Goal: Task Accomplishment & Management: Complete application form

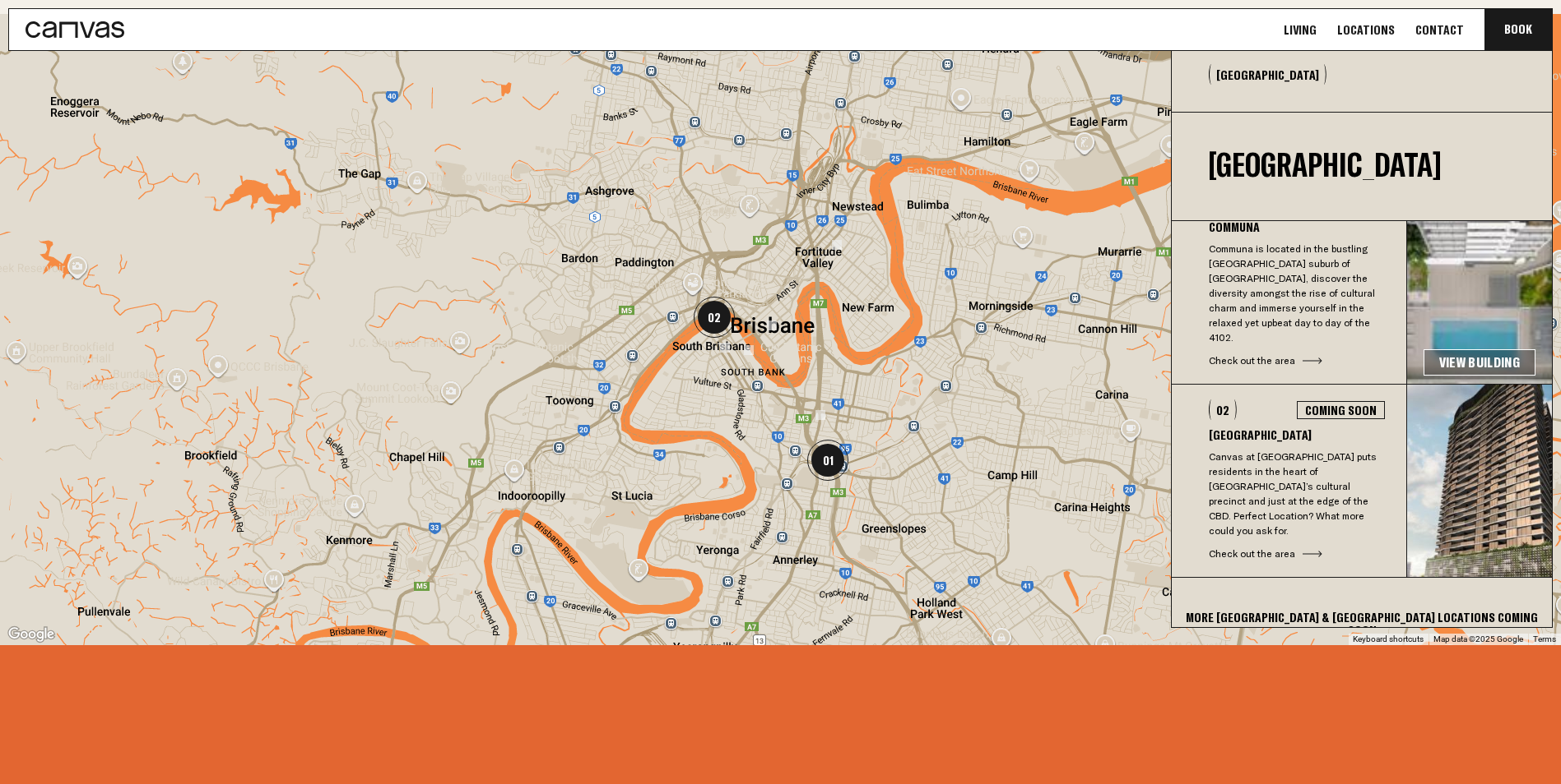
scroll to position [3348, 0]
click at [1475, 348] on link "View Building" at bounding box center [1479, 362] width 112 height 26
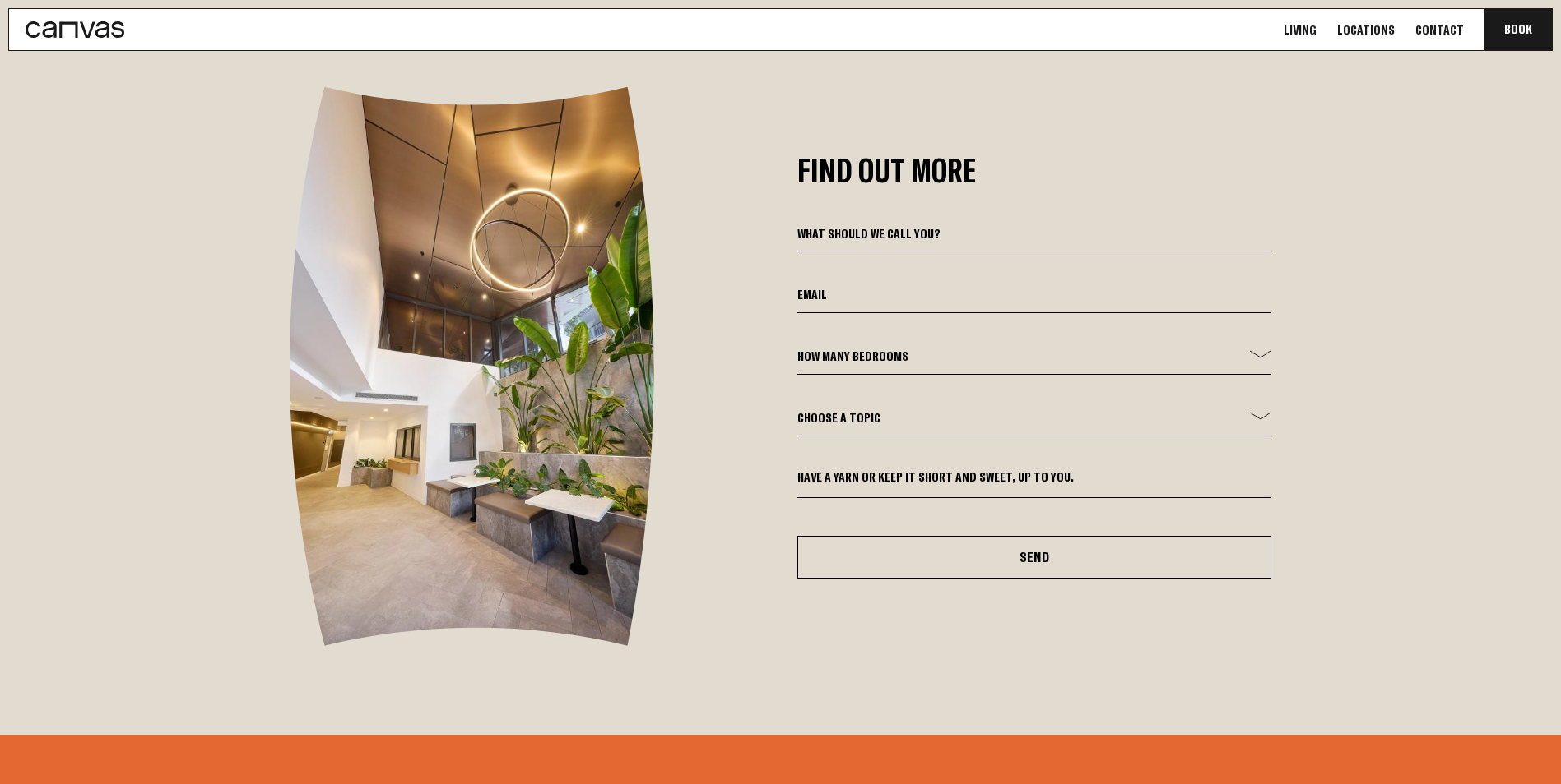
click at [878, 408] on select "Choose a topic General Enquiry Booking Enquiry Other" at bounding box center [1034, 422] width 475 height 28
click at [894, 311] on form "How many bedrooms - 1 Bed 2 Bed 3 Bed Choose a topic General Enquiry Booking En…" at bounding box center [1034, 401] width 475 height 355
click at [894, 314] on form "How many bedrooms - 1 Bed 2 Bed 3 Bed Choose a topic General Enquiry Booking En…" at bounding box center [1034, 401] width 475 height 355
click at [895, 347] on select "How many bedrooms - 1 Bed 2 Bed 3 Bed" at bounding box center [1034, 361] width 475 height 28
click at [785, 333] on div "Find Out More How many bedrooms - 1 Bed 2 Bed 3 Bed Choose a topic General Enqu…" at bounding box center [780, 366] width 1218 height 559
